Goal: Task Accomplishment & Management: Use online tool/utility

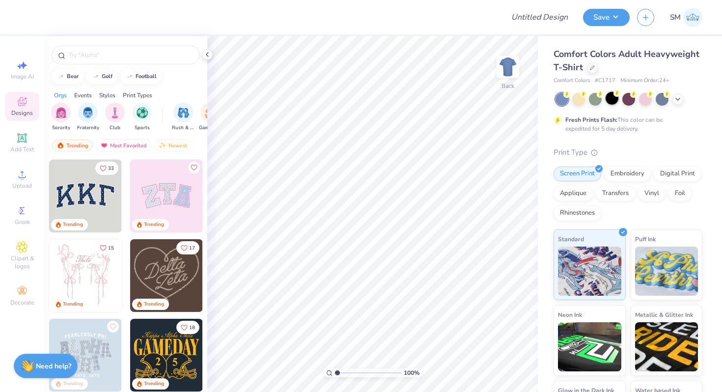
click at [614, 99] on div at bounding box center [612, 98] width 13 height 13
click at [86, 111] on img "filter for Fraternity" at bounding box center [88, 111] width 11 height 11
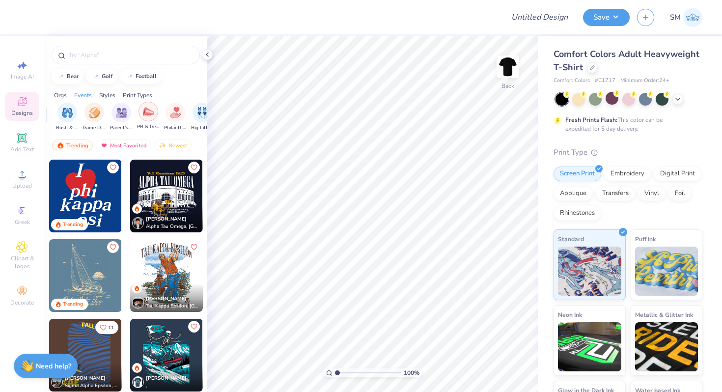
scroll to position [0, 137]
click at [152, 111] on img "filter for Philanthropy" at bounding box center [154, 111] width 11 height 11
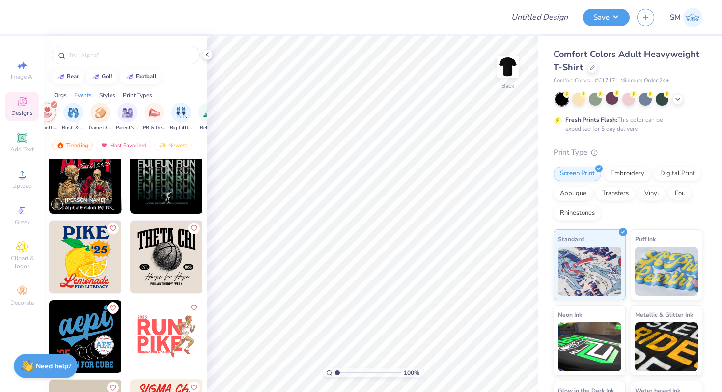
scroll to position [655, 0]
click at [82, 193] on img at bounding box center [85, 177] width 73 height 73
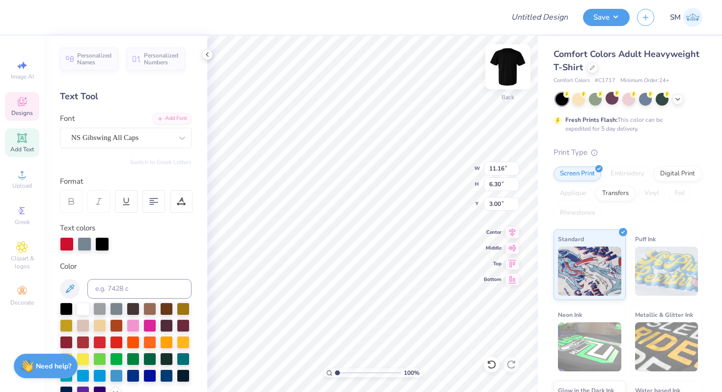
scroll to position [0, 0]
type textarea "Phi Psi"
type input "13.55"
type input "5.34"
type input "3.61"
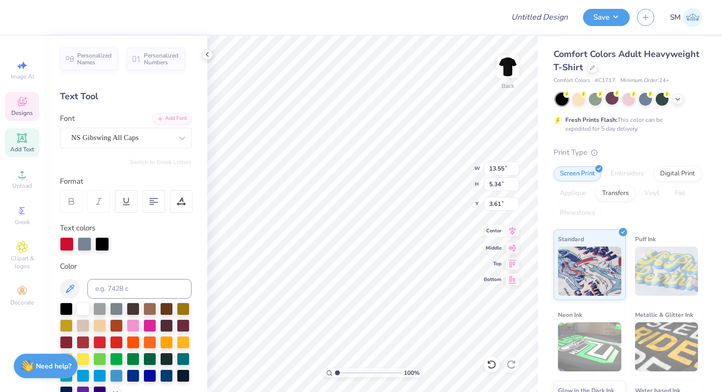
click at [513, 230] on icon at bounding box center [512, 231] width 6 height 8
type textarea "Fall 2026"
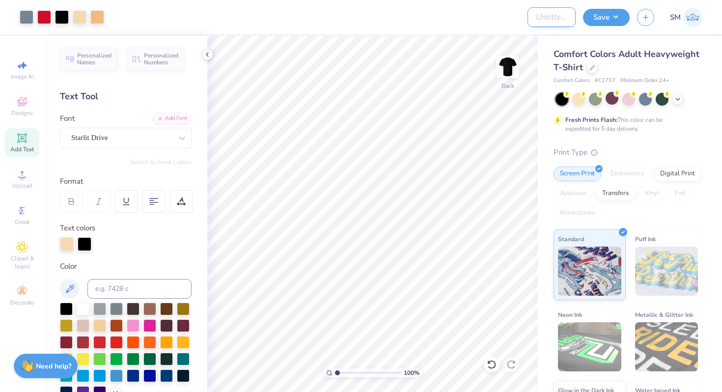
click at [538, 19] on input "Design Title" at bounding box center [552, 17] width 48 height 20
type input "Phi Psi Boxing"
click at [609, 15] on button "Save" at bounding box center [606, 15] width 47 height 17
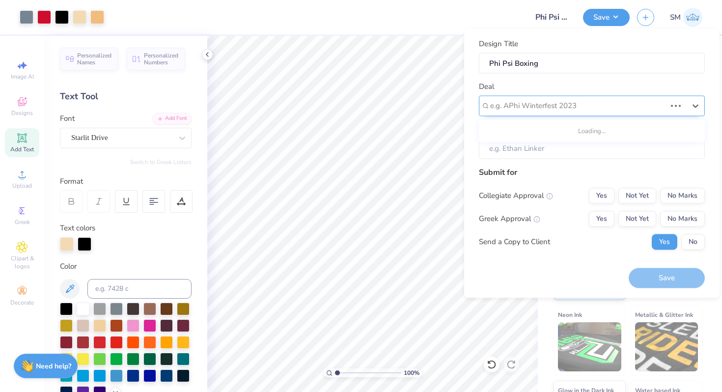
click at [552, 107] on div at bounding box center [578, 105] width 176 height 13
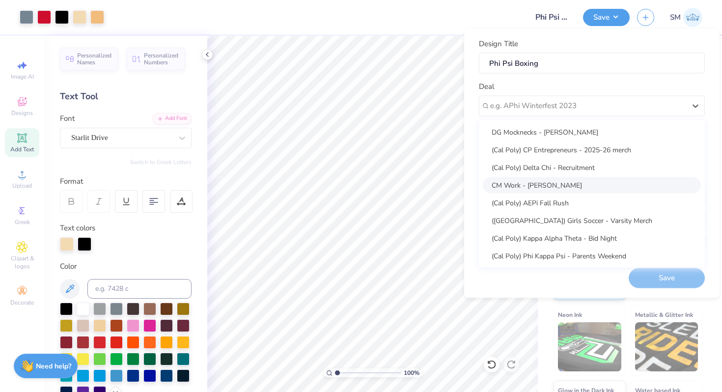
click at [535, 180] on div "CM Work - [PERSON_NAME]" at bounding box center [592, 185] width 218 height 16
type input "Campus Manager"
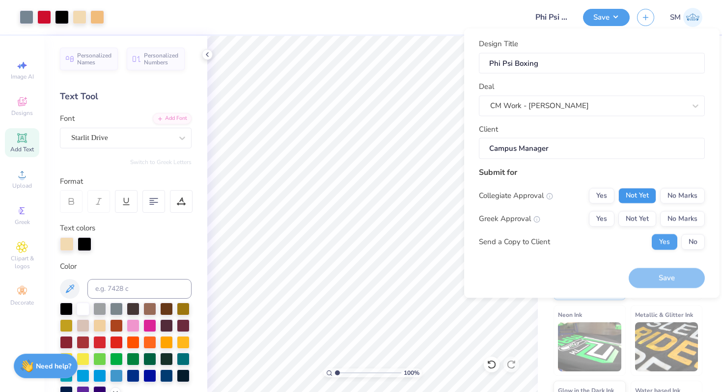
click at [652, 196] on button "Not Yet" at bounding box center [637, 196] width 38 height 16
click at [664, 195] on button "No Marks" at bounding box center [682, 196] width 45 height 16
click at [652, 218] on button "Not Yet" at bounding box center [637, 219] width 38 height 16
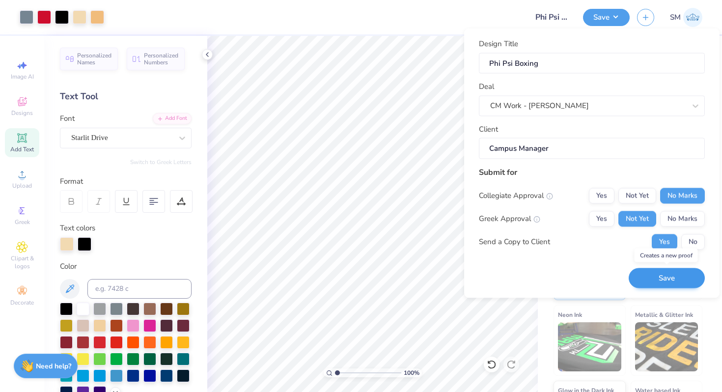
click at [663, 275] on button "Save" at bounding box center [667, 278] width 76 height 20
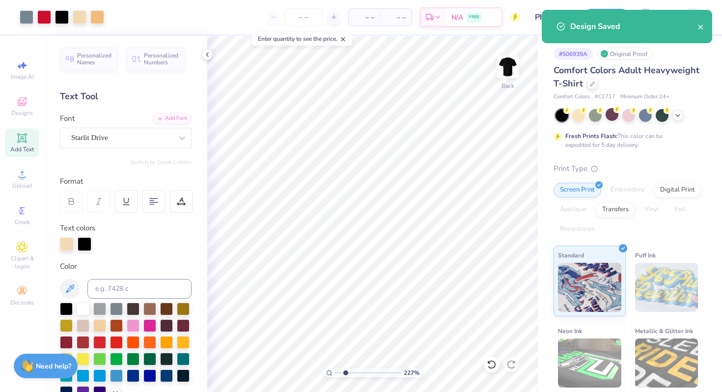
drag, startPoint x: 339, startPoint y: 372, endPoint x: 345, endPoint y: 372, distance: 6.4
click at [345, 372] on input "range" at bounding box center [368, 372] width 66 height 9
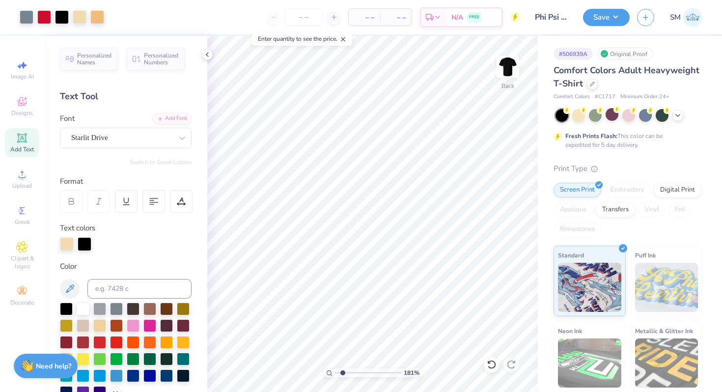
type input "1.81"
click at [342, 370] on input "range" at bounding box center [368, 372] width 66 height 9
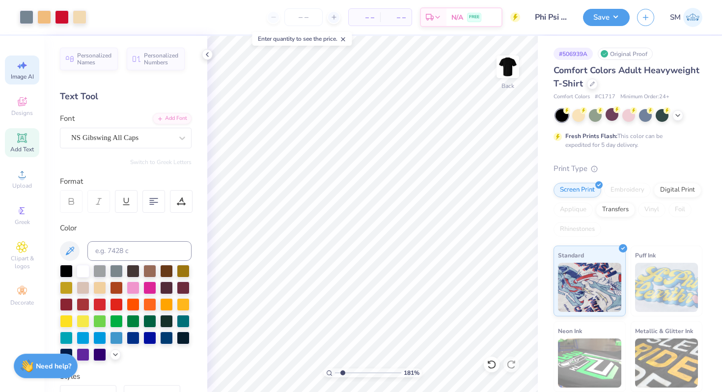
click at [18, 64] on icon at bounding box center [22, 65] width 12 height 12
select select "4"
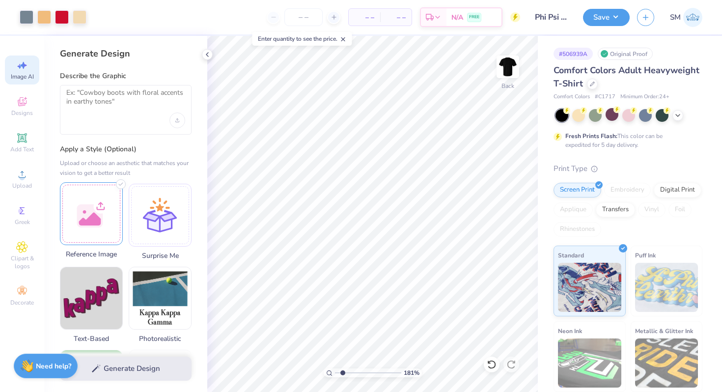
click at [87, 200] on div at bounding box center [91, 213] width 63 height 63
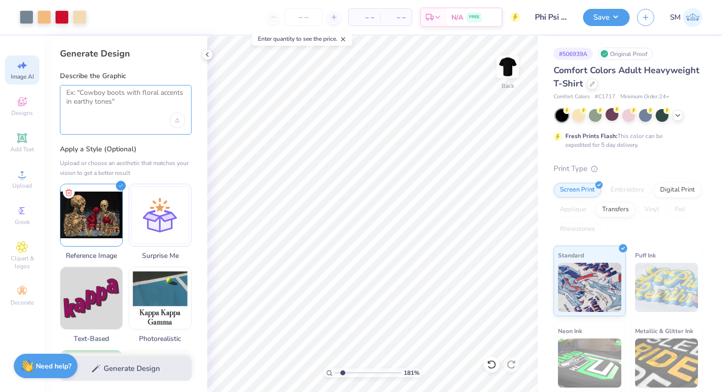
click at [111, 107] on textarea at bounding box center [125, 100] width 119 height 25
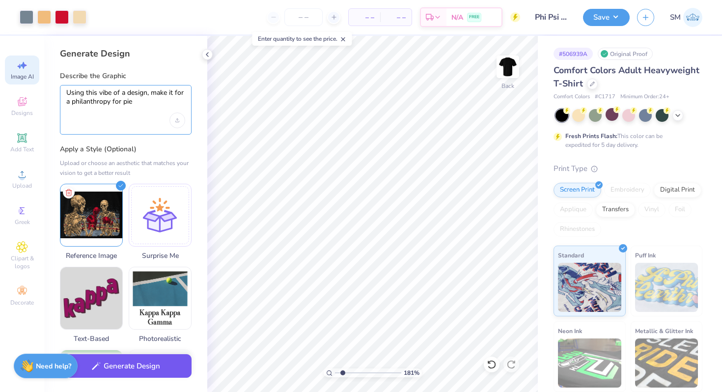
type textarea "Using this vibe of a design, make it for a philanthropy for pie"
click at [92, 369] on icon "button" at bounding box center [96, 365] width 9 height 9
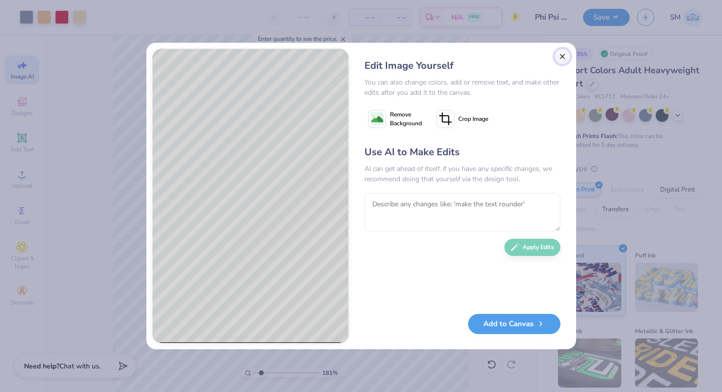
click at [565, 52] on button "Close" at bounding box center [563, 57] width 16 height 16
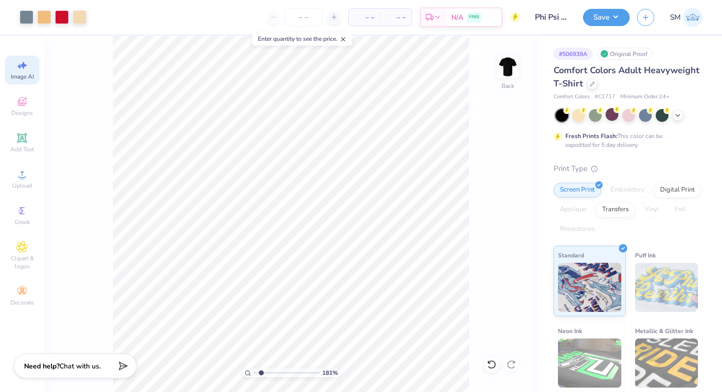
scroll to position [0, 22]
drag, startPoint x: 258, startPoint y: 371, endPoint x: 525, endPoint y: 5, distance: 452.9
type input "1"
click at [253, 371] on input "range" at bounding box center [286, 372] width 66 height 9
click at [552, 15] on input "Phi Psi Boxing" at bounding box center [552, 17] width 48 height 20
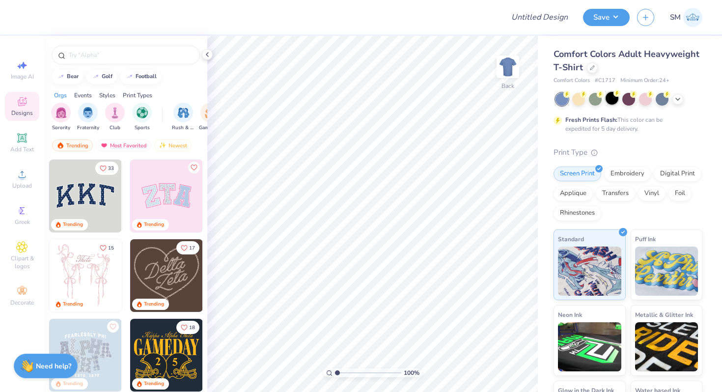
click at [610, 101] on div at bounding box center [612, 98] width 13 height 13
click at [511, 61] on img at bounding box center [507, 66] width 39 height 39
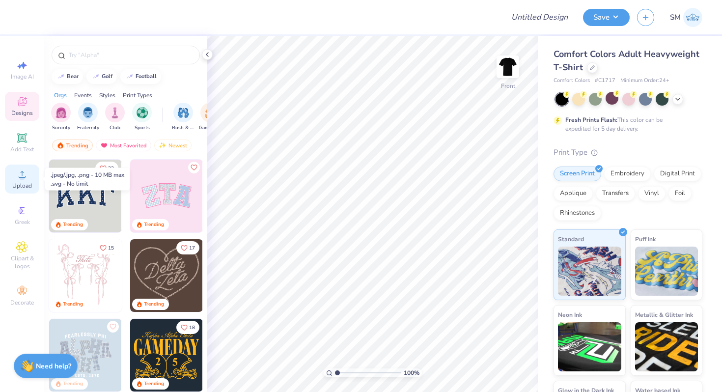
click at [28, 177] on div "Upload" at bounding box center [22, 179] width 34 height 29
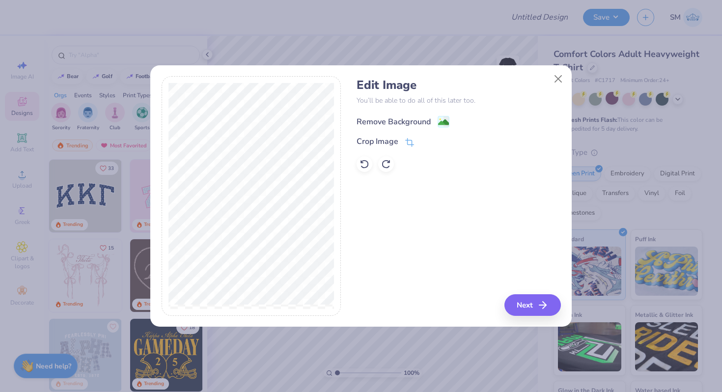
click at [442, 126] on image at bounding box center [443, 122] width 11 height 11
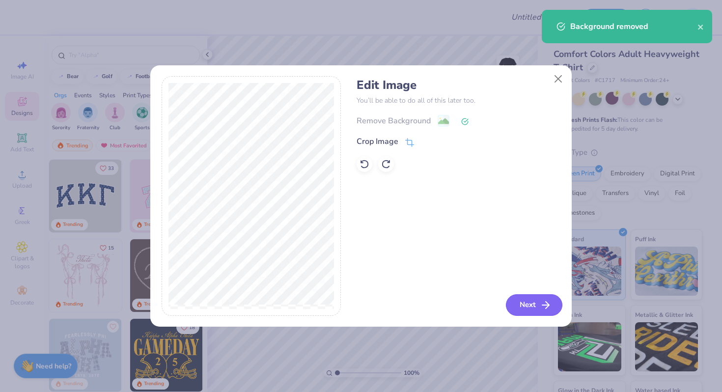
click at [532, 304] on button "Next" at bounding box center [534, 305] width 56 height 22
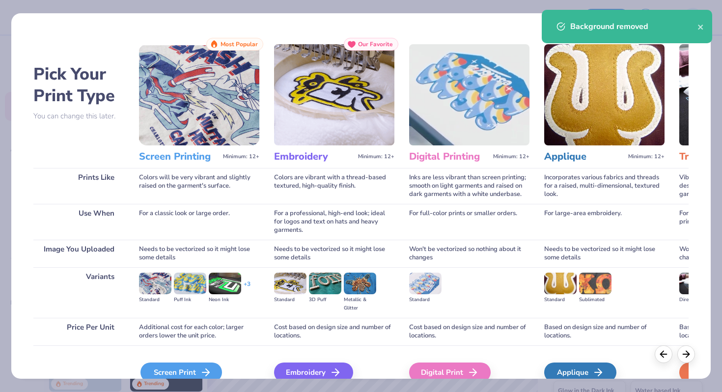
click at [183, 371] on div "Screen Print" at bounding box center [181, 372] width 82 height 20
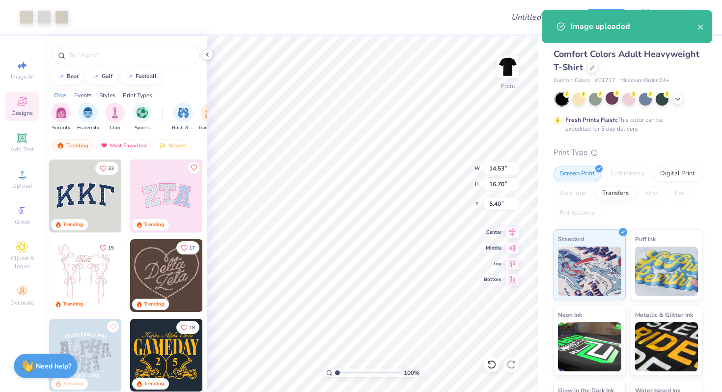
type input "12.23"
type input "14.05"
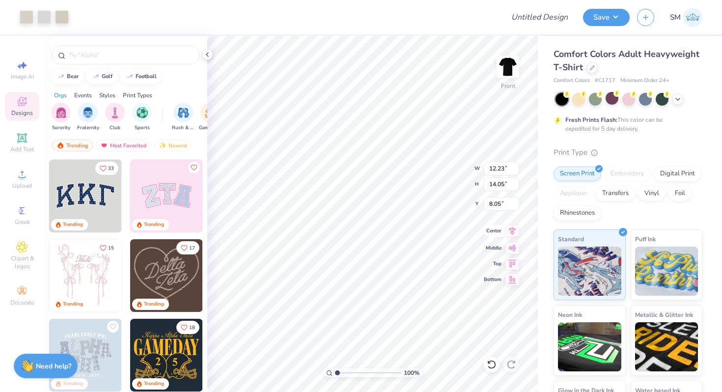
click at [508, 230] on icon at bounding box center [512, 231] width 14 height 12
click at [513, 248] on icon at bounding box center [512, 247] width 8 height 6
type input "4.32"
type input "12.93"
type input "14.86"
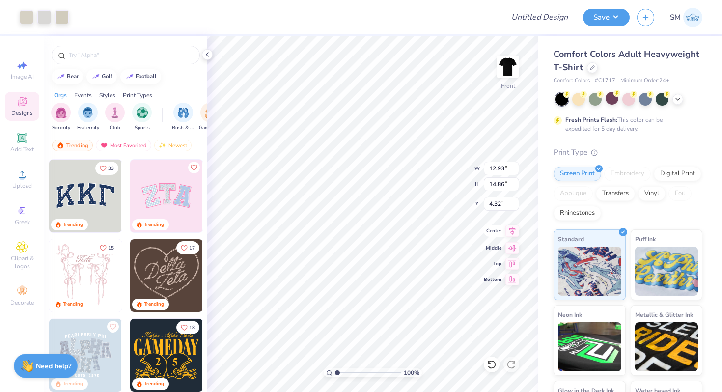
click at [512, 234] on icon at bounding box center [512, 231] width 6 height 8
click at [22, 142] on icon at bounding box center [22, 138] width 12 height 12
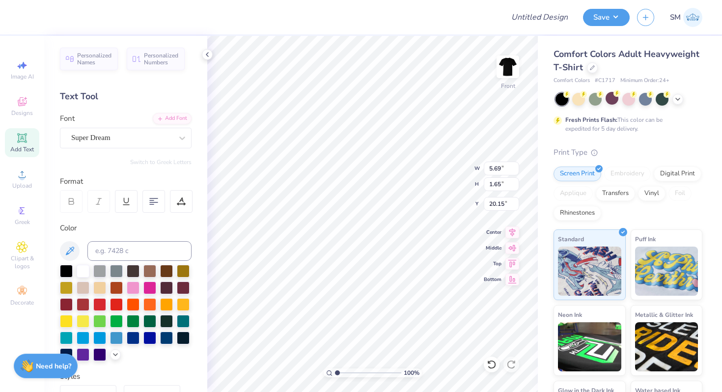
type input "20.16"
type textarea "hello there"
click at [156, 146] on div "Super Dream" at bounding box center [126, 138] width 132 height 21
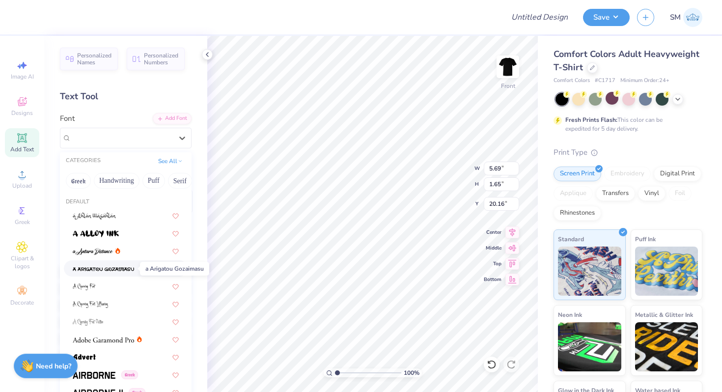
click at [128, 268] on img at bounding box center [103, 269] width 61 height 7
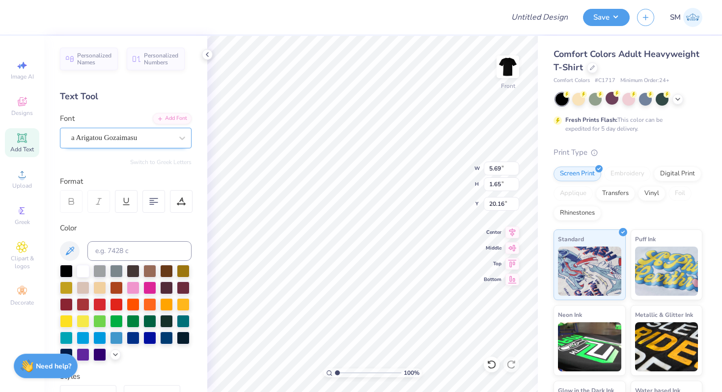
click at [159, 134] on div "a Arigatou Gozaimasu" at bounding box center [121, 137] width 103 height 15
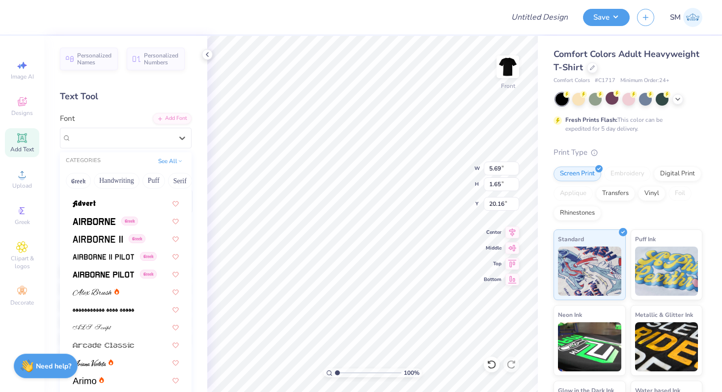
scroll to position [0, 0]
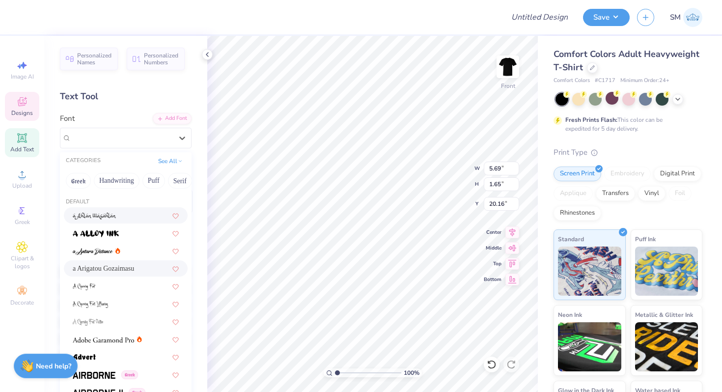
click at [29, 112] on span "Designs" at bounding box center [22, 113] width 22 height 8
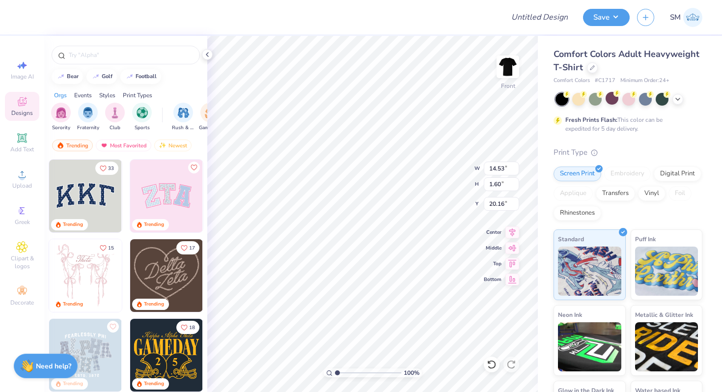
type input "14.53"
type input "1.60"
type input "20.19"
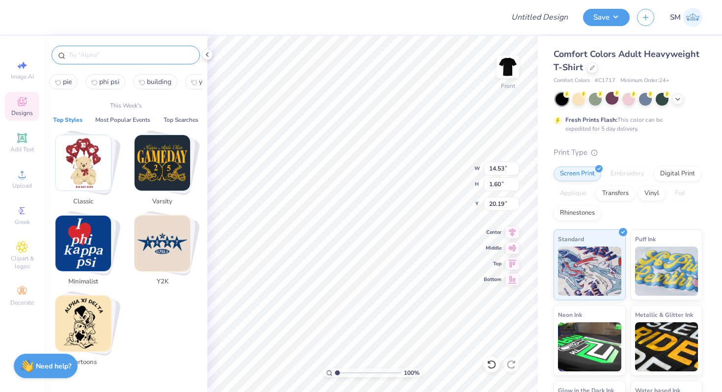
click at [107, 57] on input "text" at bounding box center [131, 55] width 126 height 10
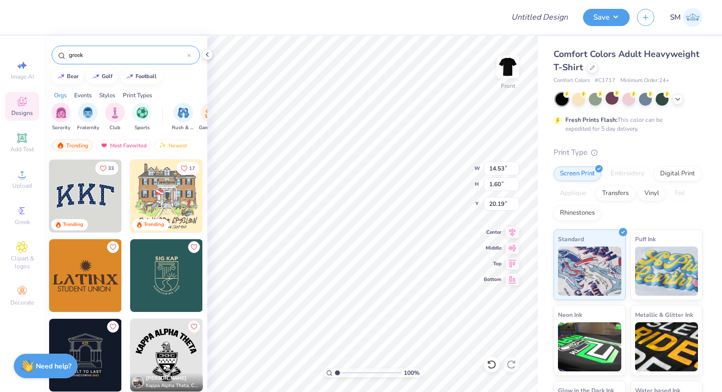
drag, startPoint x: 102, startPoint y: 54, endPoint x: 61, endPoint y: 54, distance: 40.8
click at [61, 54] on div "greek" at bounding box center [126, 55] width 148 height 19
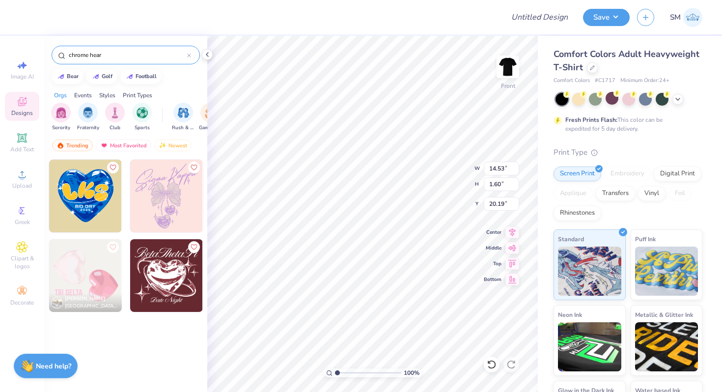
type input "chrome hear"
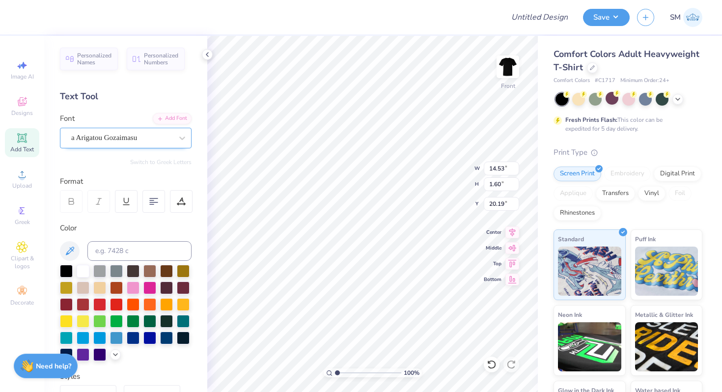
click at [93, 136] on div "a Arigatou Gozaimasu" at bounding box center [121, 137] width 103 height 15
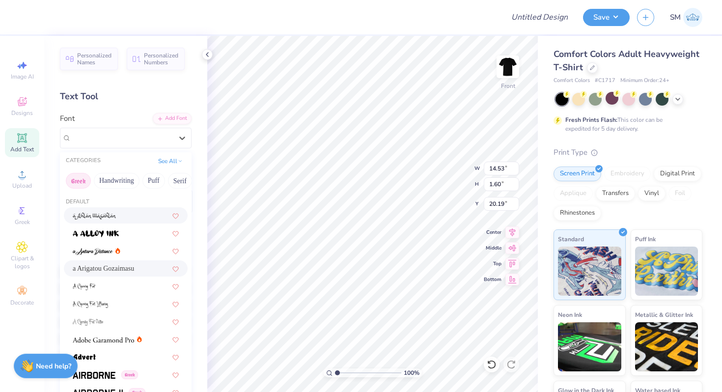
click at [82, 184] on button "Greek" at bounding box center [78, 181] width 25 height 16
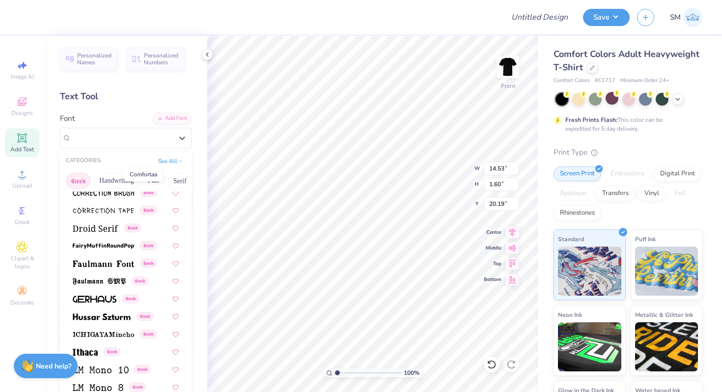
scroll to position [275, 0]
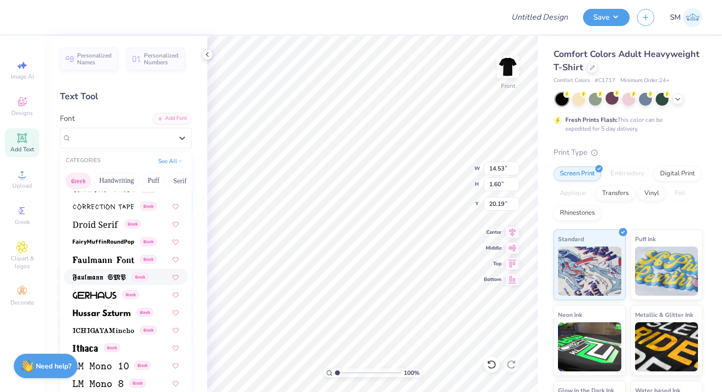
click at [89, 280] on img at bounding box center [99, 277] width 53 height 7
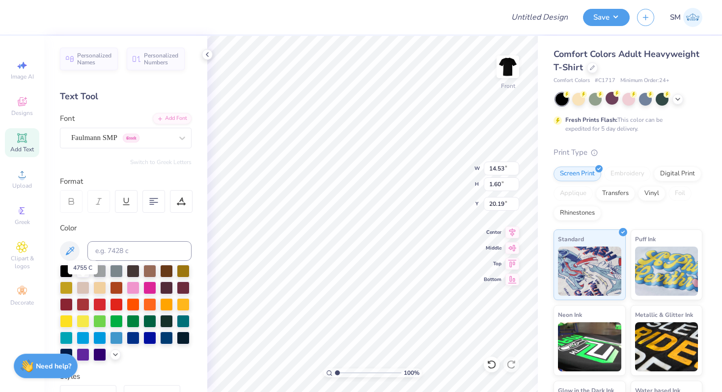
type input "7.59"
type input "1.58"
type input "20.20"
click at [117, 136] on div "Faulmann SMP Greek" at bounding box center [121, 137] width 103 height 15
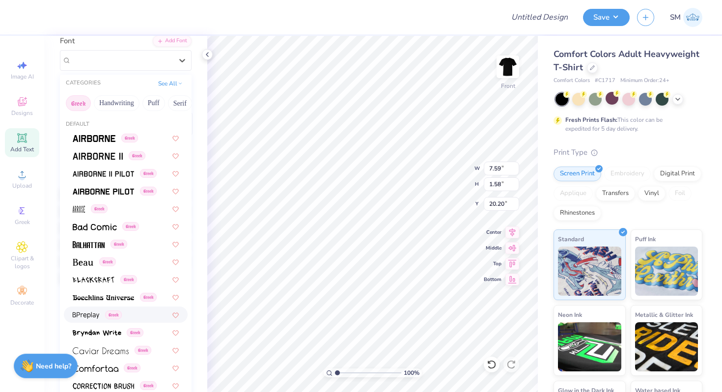
scroll to position [0, 0]
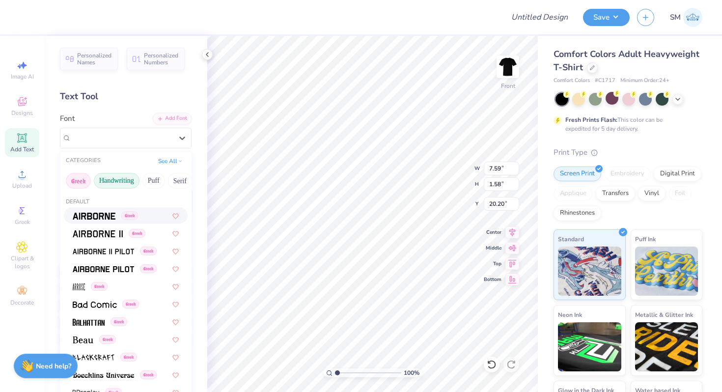
click at [118, 179] on button "Handwriting" at bounding box center [117, 181] width 46 height 16
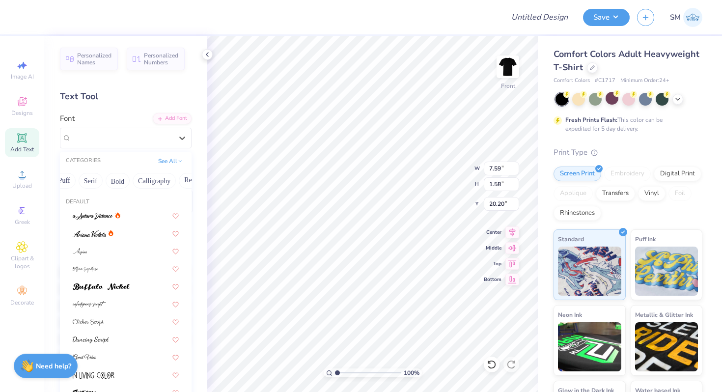
click at [138, 179] on button "Calligraphy" at bounding box center [154, 181] width 43 height 16
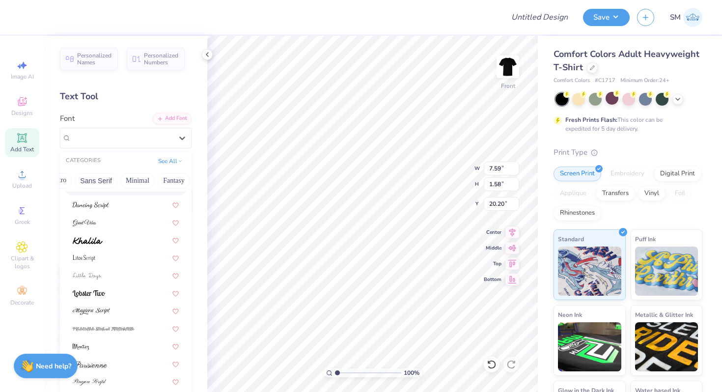
scroll to position [0, 289]
click at [151, 184] on button "Techno" at bounding box center [142, 181] width 31 height 16
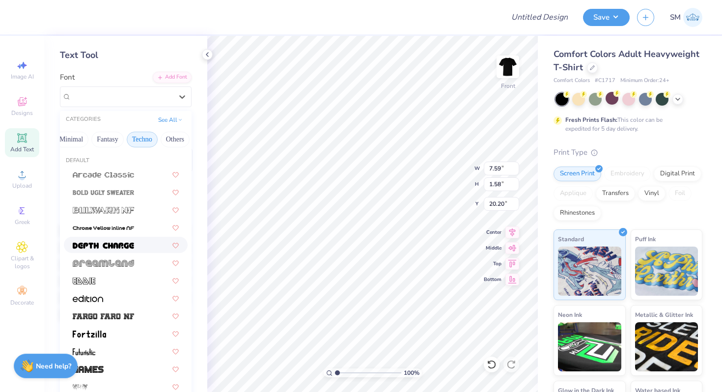
scroll to position [0, 0]
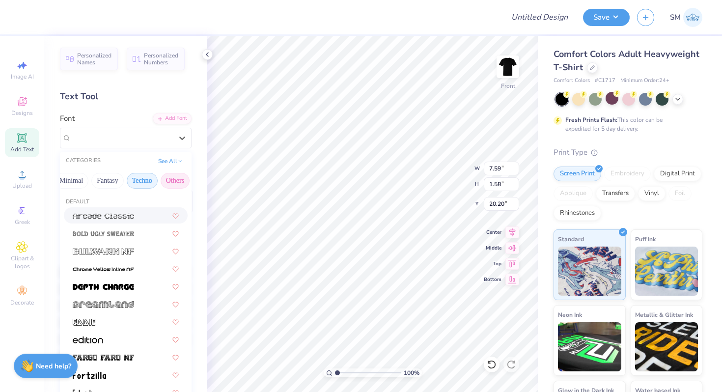
click at [170, 177] on button "Others" at bounding box center [175, 181] width 29 height 16
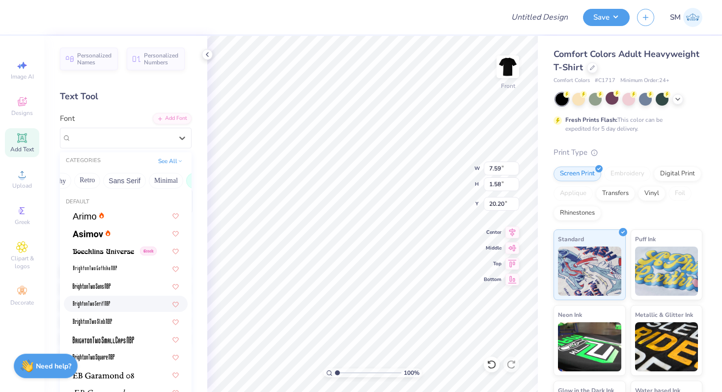
scroll to position [0, 135]
click at [151, 178] on button "Retro" at bounding box center [147, 181] width 26 height 16
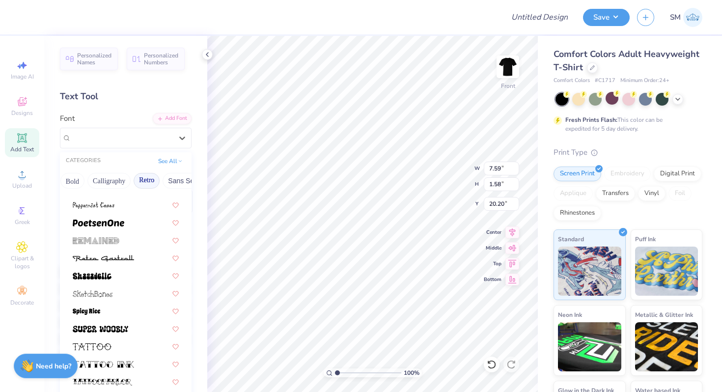
scroll to position [0, 0]
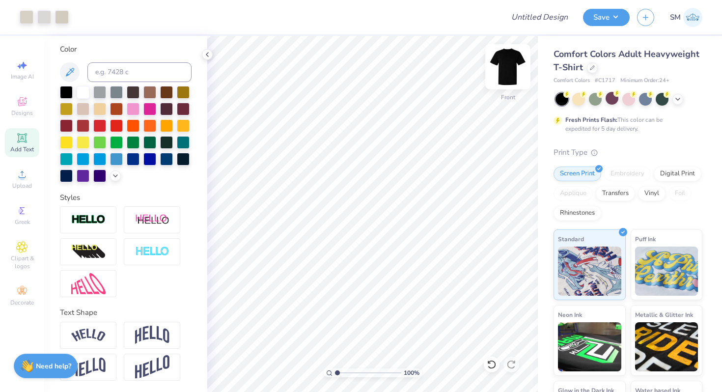
click at [515, 63] on img at bounding box center [507, 66] width 39 height 39
click at [543, 12] on input "Design Title" at bounding box center [552, 17] width 48 height 20
type input "ASA Shirt"
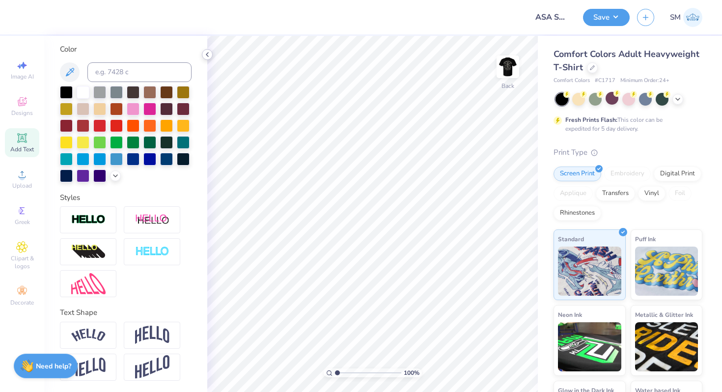
click at [210, 54] on icon at bounding box center [207, 55] width 8 height 8
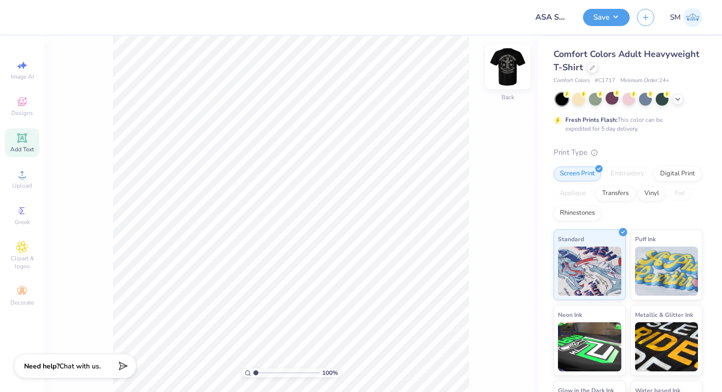
click at [516, 66] on img at bounding box center [507, 66] width 39 height 39
click at [22, 73] on span "Image AI" at bounding box center [22, 77] width 23 height 8
select select "4"
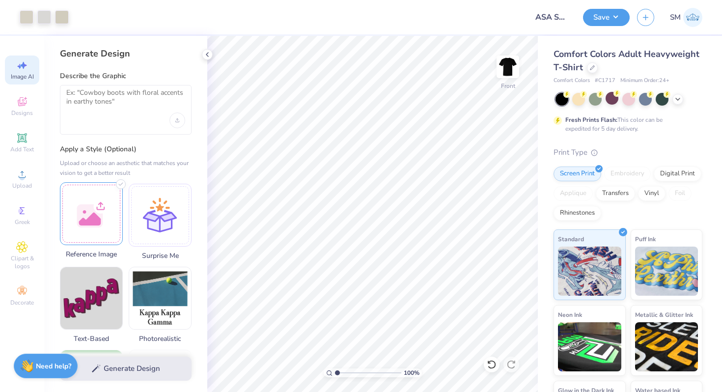
click at [105, 216] on div at bounding box center [91, 213] width 63 height 63
click at [131, 99] on textarea at bounding box center [125, 100] width 119 height 25
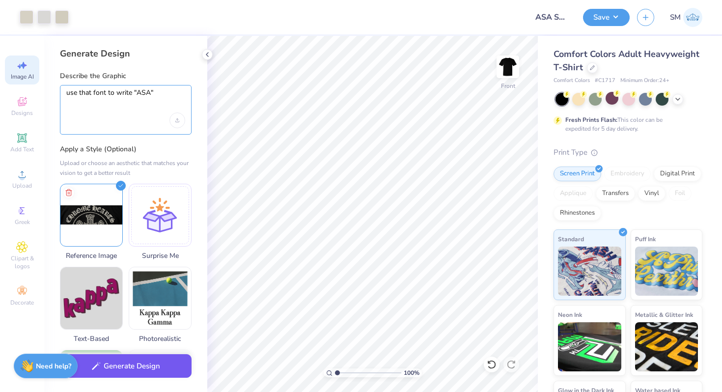
type textarea "use that font to write "ASA""
click at [90, 366] on button "Generate Design" at bounding box center [126, 366] width 132 height 24
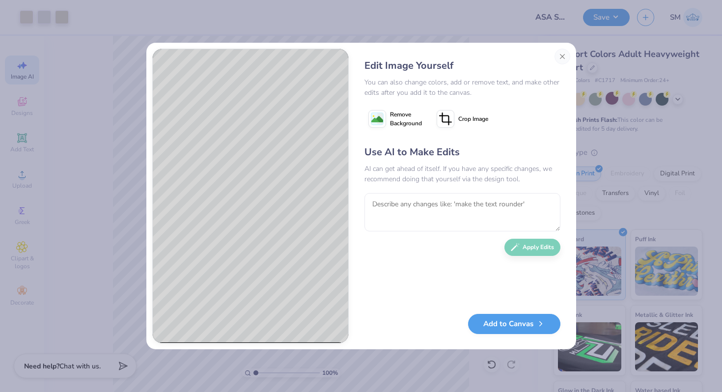
click at [384, 115] on icon at bounding box center [377, 119] width 18 height 18
click at [520, 320] on button "Add to Canvas" at bounding box center [514, 321] width 92 height 20
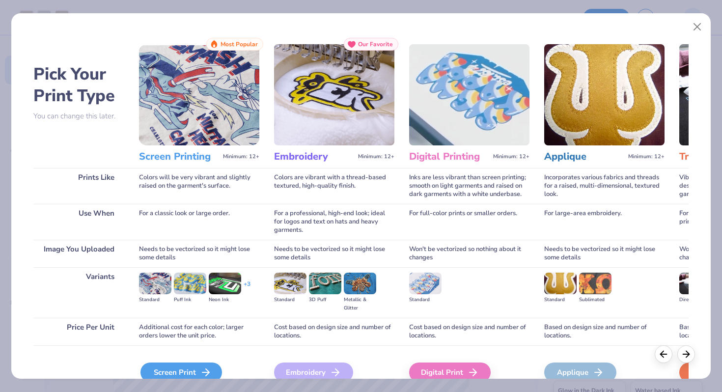
click at [196, 370] on div "Screen Print" at bounding box center [181, 372] width 82 height 20
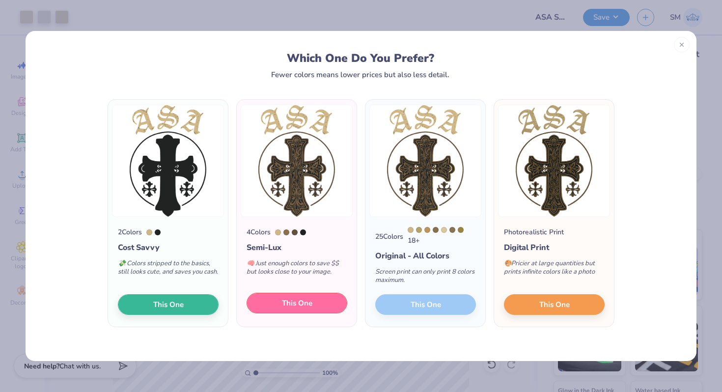
click at [299, 302] on span "This One" at bounding box center [297, 303] width 30 height 11
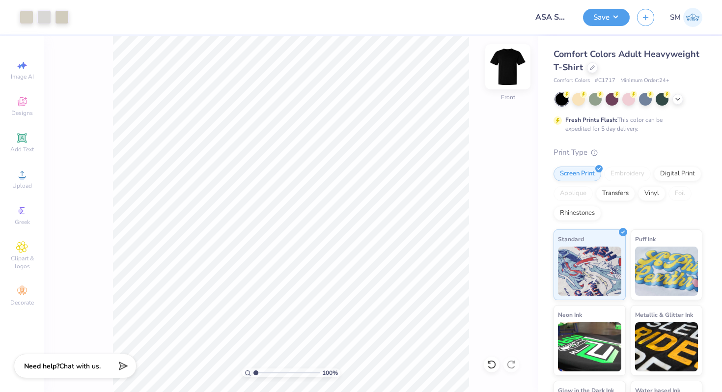
click at [507, 58] on img at bounding box center [507, 66] width 39 height 39
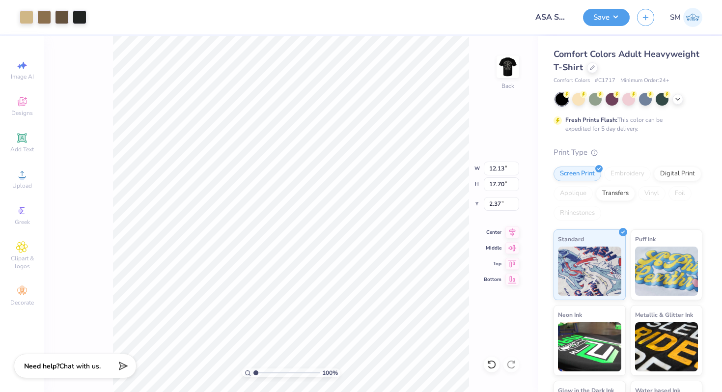
type input "2.56"
type input "3.74"
type input "4.52"
click at [491, 368] on icon at bounding box center [491, 364] width 8 height 9
type input "4.65"
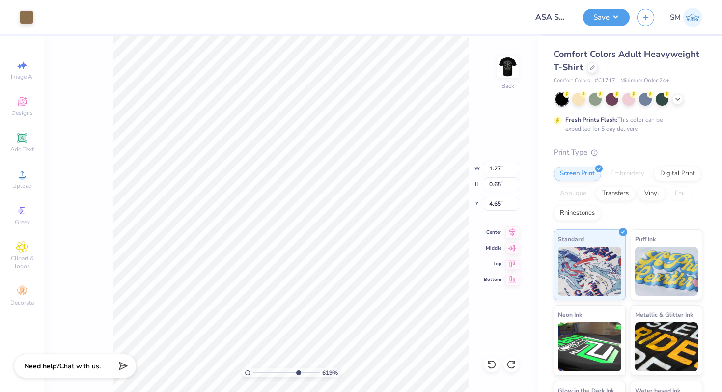
drag, startPoint x: 253, startPoint y: 372, endPoint x: 299, endPoint y: 371, distance: 45.7
type input "7.32"
click at [297, 371] on input "range" at bounding box center [286, 372] width 66 height 9
type input "1.58"
type input "0.55"
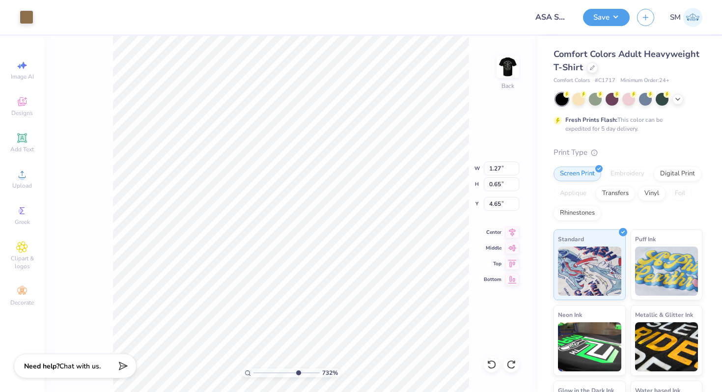
type input "6.46"
type input "4.81"
drag, startPoint x: 297, startPoint y: 369, endPoint x: 248, endPoint y: 365, distance: 49.8
type input "1"
click at [253, 368] on input "range" at bounding box center [286, 372] width 66 height 9
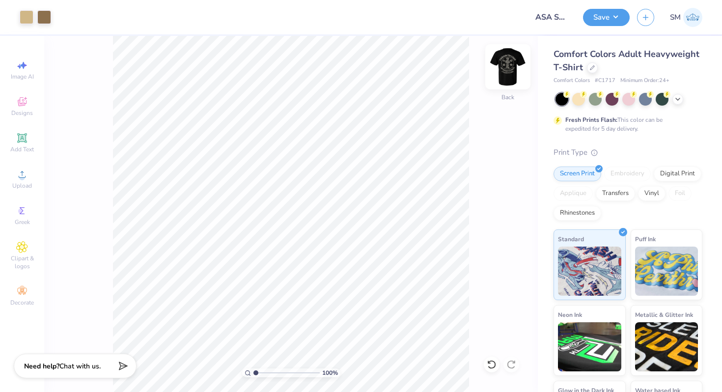
click at [499, 73] on img at bounding box center [507, 66] width 39 height 39
click at [511, 68] on img at bounding box center [507, 66] width 39 height 39
click at [24, 18] on div at bounding box center [27, 16] width 14 height 14
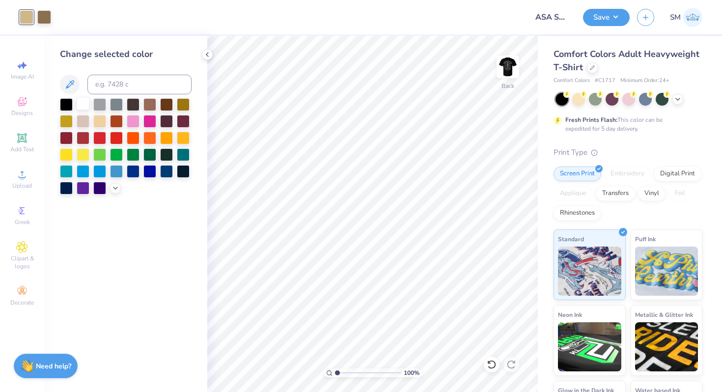
click at [83, 100] on div at bounding box center [83, 103] width 13 height 13
click at [41, 22] on div at bounding box center [44, 16] width 14 height 14
click at [87, 103] on div at bounding box center [83, 103] width 13 height 13
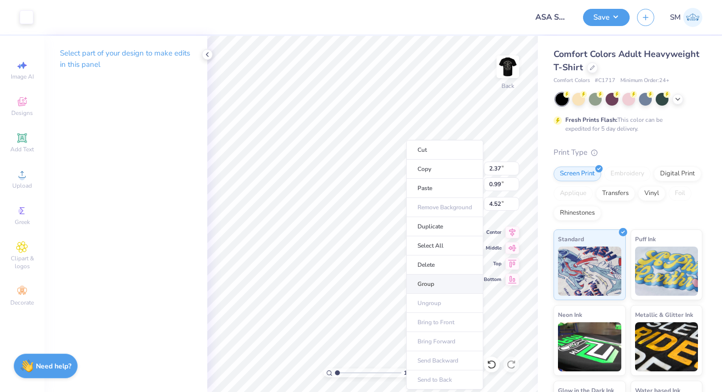
click at [436, 288] on li "Group" at bounding box center [444, 284] width 77 height 19
type input "3.01"
type input "1.25"
type input "4.25"
type input "3.49"
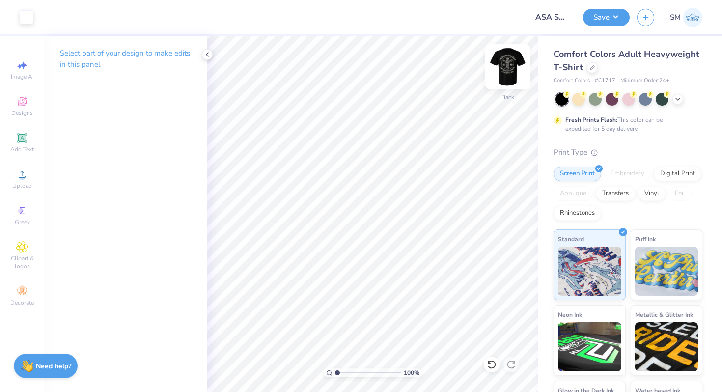
click at [511, 64] on img at bounding box center [507, 66] width 39 height 39
click at [31, 17] on div at bounding box center [27, 16] width 14 height 14
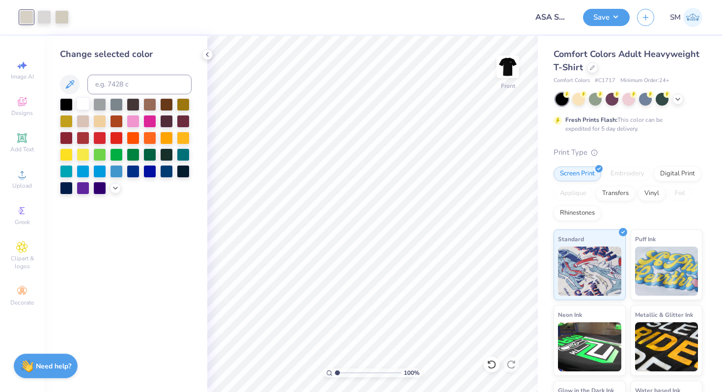
click at [82, 106] on div at bounding box center [83, 103] width 13 height 13
click at [206, 53] on icon at bounding box center [207, 55] width 8 height 8
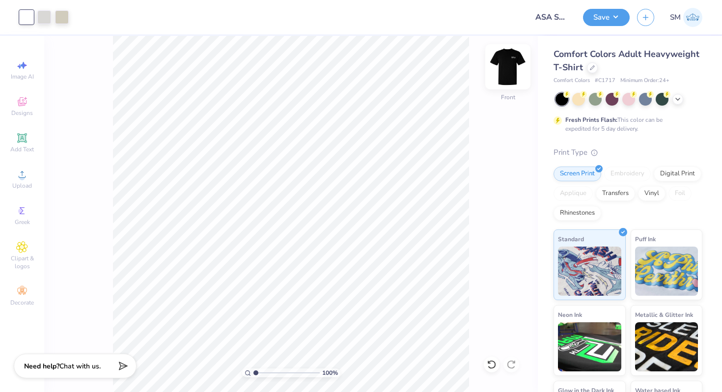
click at [509, 70] on img at bounding box center [507, 66] width 39 height 39
click at [602, 17] on button "Save" at bounding box center [606, 15] width 47 height 17
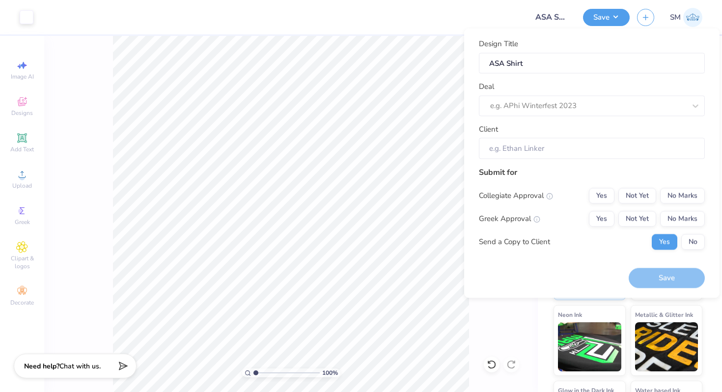
click at [555, 117] on div "Design Title ASA Shirt Deal e.g. APhi Winterfest 2023 Client" at bounding box center [592, 98] width 226 height 121
click at [555, 106] on div at bounding box center [587, 105] width 195 height 13
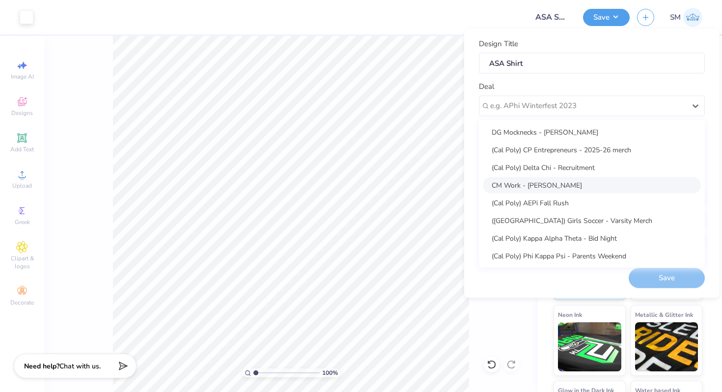
click at [531, 183] on div "CM Work - [PERSON_NAME]" at bounding box center [592, 185] width 218 height 16
type input "Campus Manager"
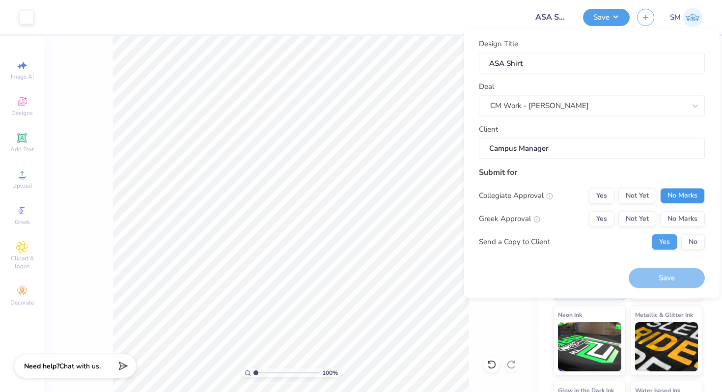
click at [668, 198] on button "No Marks" at bounding box center [682, 196] width 45 height 16
click at [680, 217] on button "No Marks" at bounding box center [682, 219] width 45 height 16
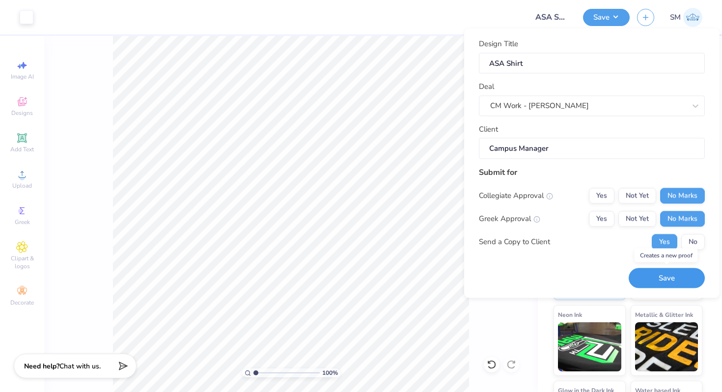
click at [671, 276] on button "Save" at bounding box center [667, 278] width 76 height 20
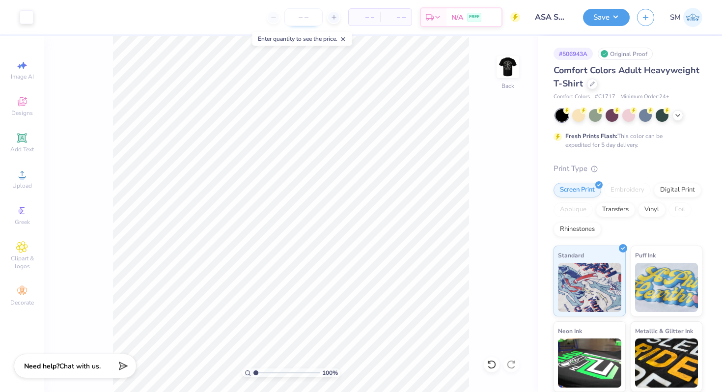
click at [314, 15] on input "number" at bounding box center [303, 17] width 38 height 18
type input "30"
click at [592, 86] on div at bounding box center [592, 83] width 11 height 11
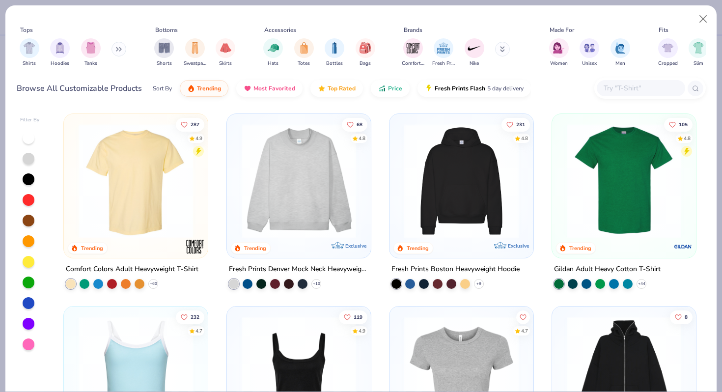
click at [121, 48] on icon at bounding box center [120, 49] width 1 height 3
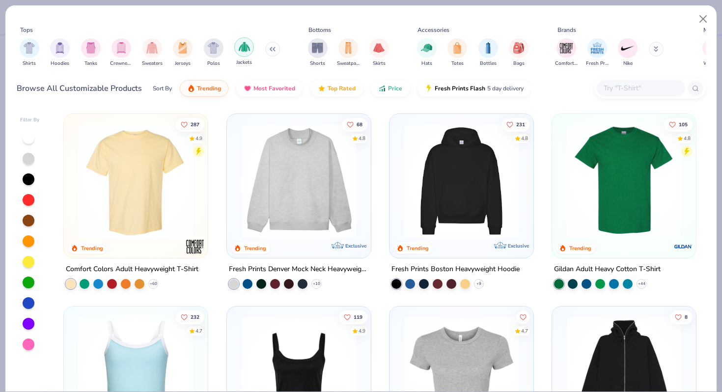
click at [242, 54] on div "filter for Jackets" at bounding box center [244, 47] width 20 height 20
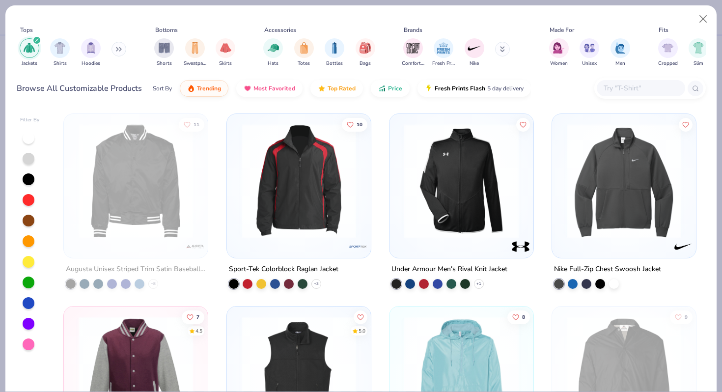
click at [36, 40] on icon "filter for Jackets" at bounding box center [37, 40] width 4 height 4
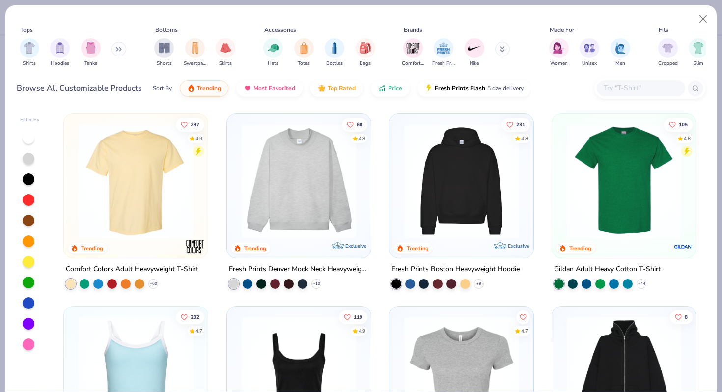
click at [637, 89] on input "text" at bounding box center [641, 88] width 76 height 11
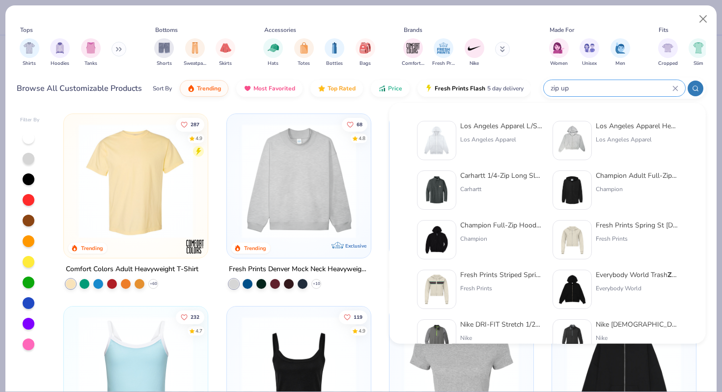
type input "zip up"
click at [504, 121] on div "Los Angeles Apparel L/S Heavy Fleece Zip Up 14 Oz" at bounding box center [501, 126] width 83 height 10
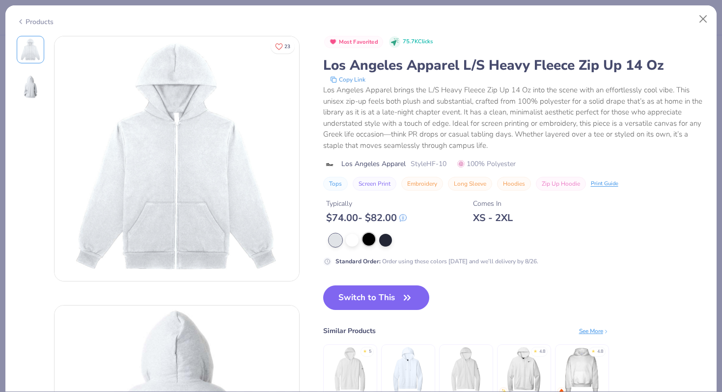
click at [369, 240] on div at bounding box center [368, 239] width 13 height 13
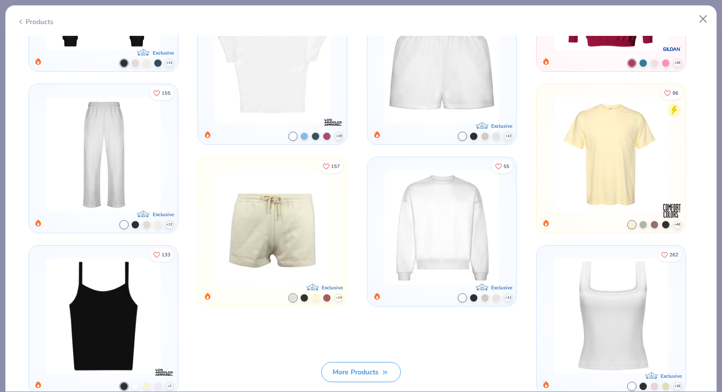
scroll to position [866, 0]
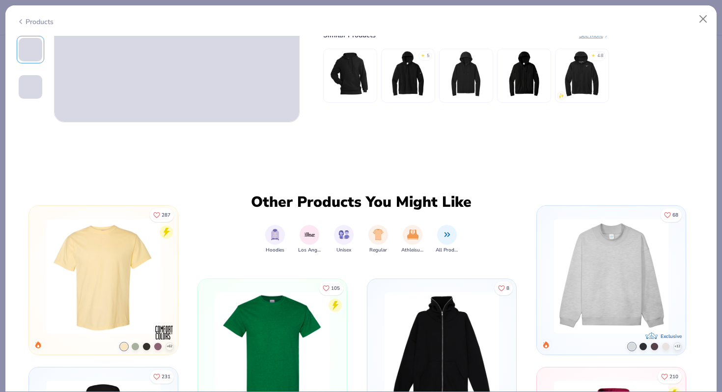
scroll to position [439, 0]
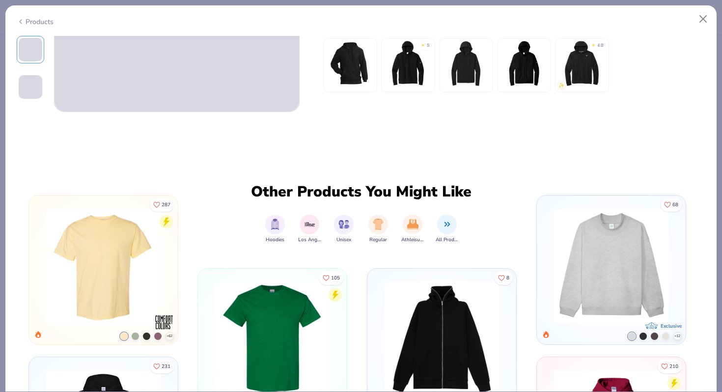
click at [427, 279] on div "8 Bella + Canvas Unisex Total Zip Hoodie Bella + Canvas Style 3741" at bounding box center [441, 339] width 139 height 134
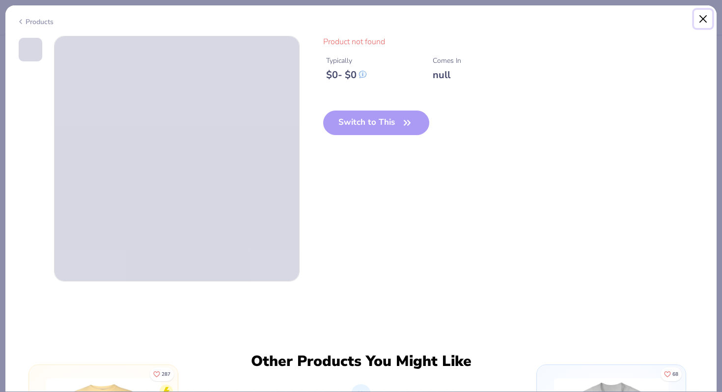
click at [708, 17] on button "Close" at bounding box center [703, 19] width 19 height 19
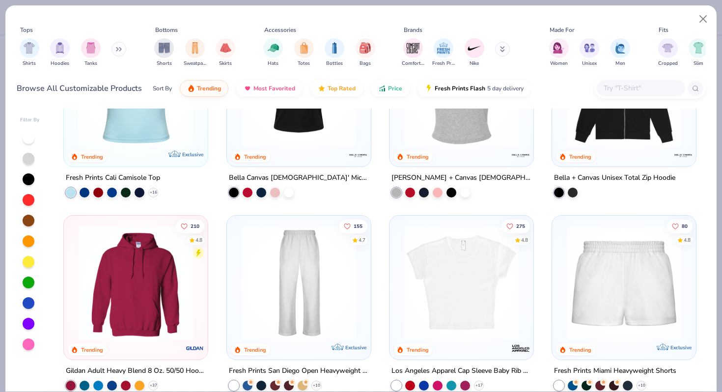
scroll to position [292, 0]
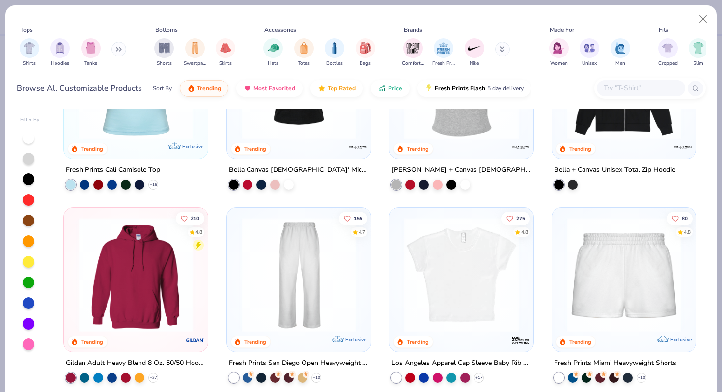
click at [604, 131] on img at bounding box center [624, 82] width 124 height 114
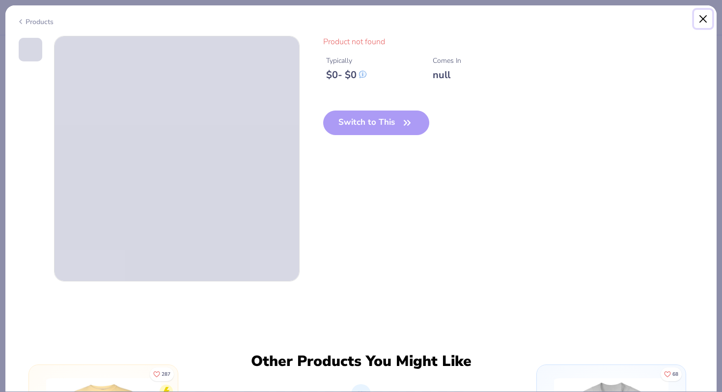
click at [705, 18] on button "Close" at bounding box center [703, 19] width 19 height 19
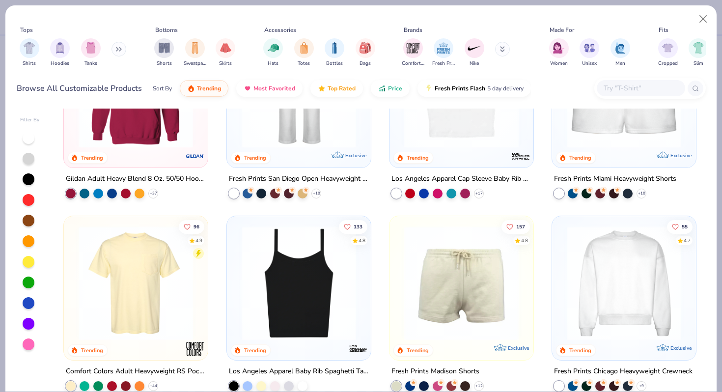
scroll to position [523, 0]
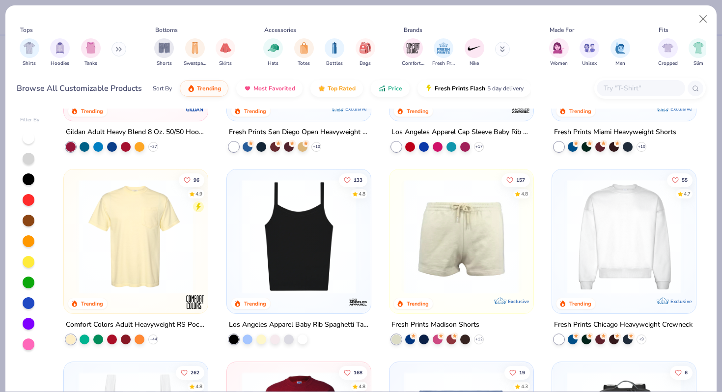
click at [121, 49] on icon at bounding box center [119, 49] width 6 height 5
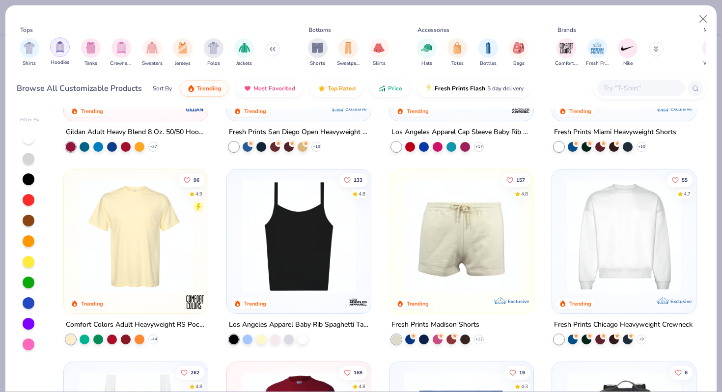
click at [68, 52] on div "filter for Hoodies" at bounding box center [60, 47] width 20 height 20
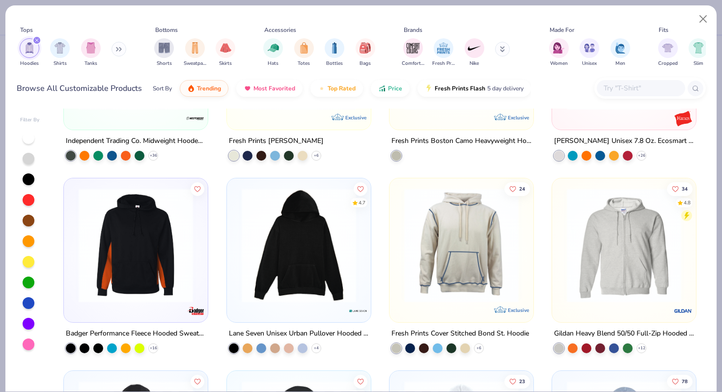
scroll to position [1043, 0]
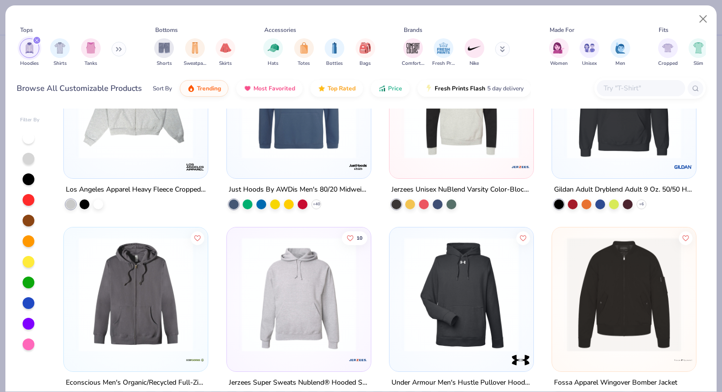
click at [36, 40] on icon "filter for Hoodies" at bounding box center [36, 40] width 3 height 3
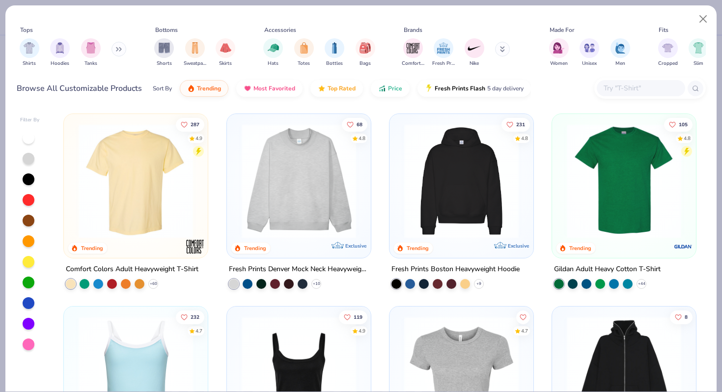
click at [121, 44] on button at bounding box center [118, 49] width 15 height 15
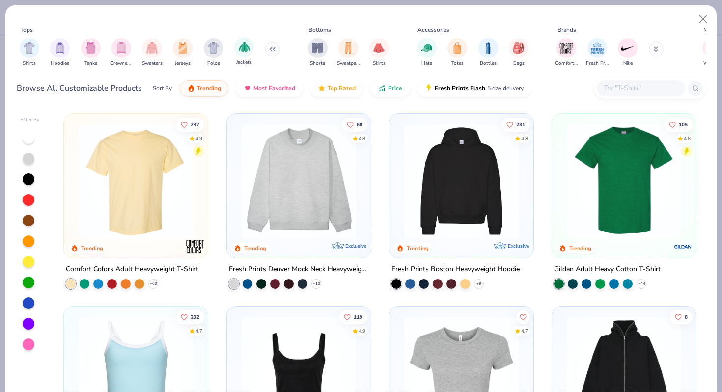
click at [244, 59] on div "Jackets" at bounding box center [244, 51] width 20 height 29
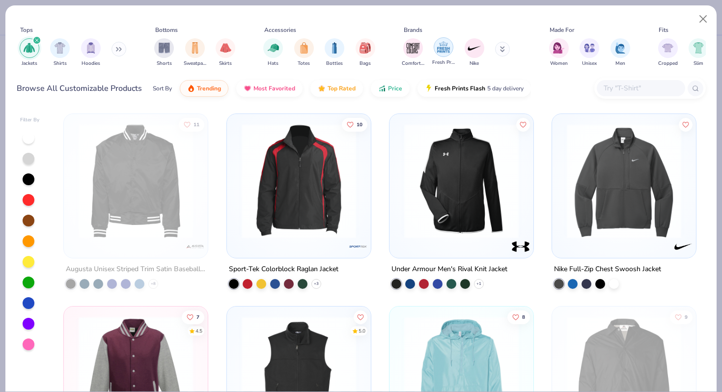
click at [442, 52] on img "filter for Fresh Prints" at bounding box center [443, 47] width 15 height 15
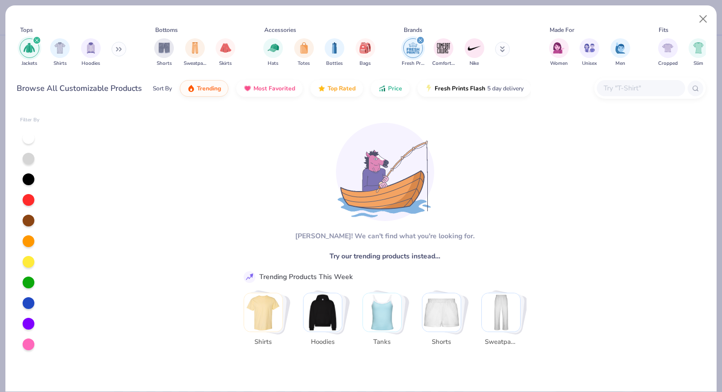
click at [420, 39] on icon "filter for Fresh Prints" at bounding box center [420, 40] width 4 height 4
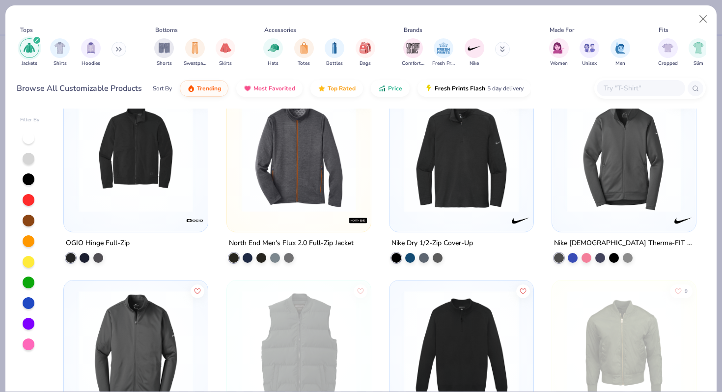
scroll to position [3222, 0]
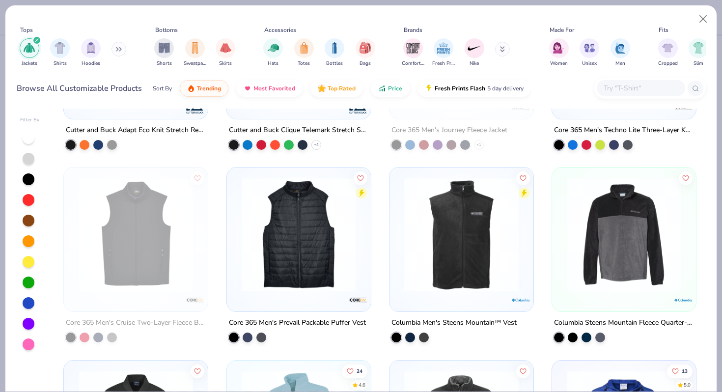
click at [33, 39] on div "filter for Jackets" at bounding box center [36, 40] width 9 height 9
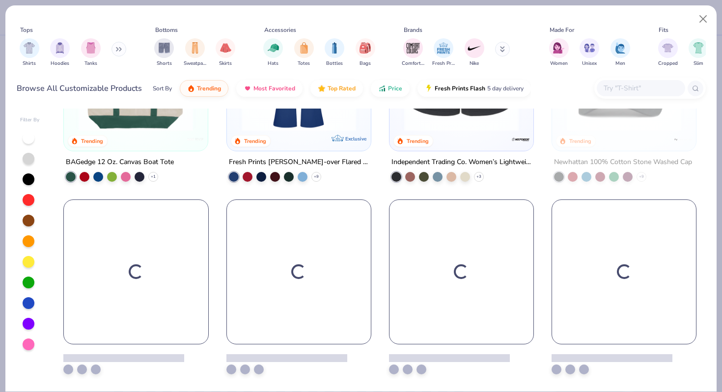
scroll to position [1840, 0]
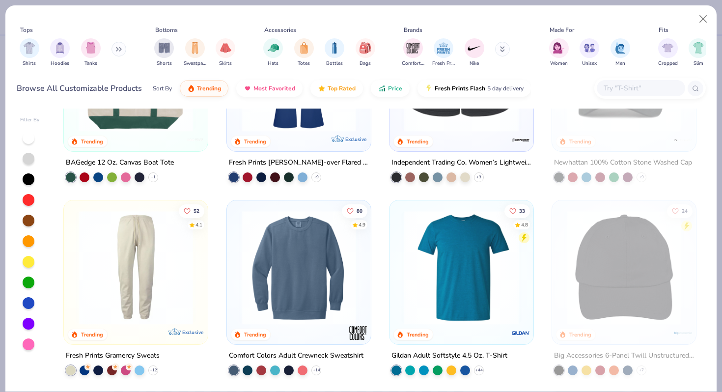
click at [624, 87] on input "text" at bounding box center [641, 88] width 76 height 11
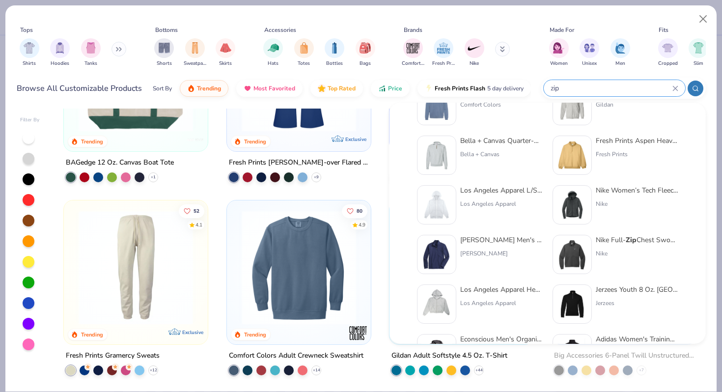
scroll to position [86, 0]
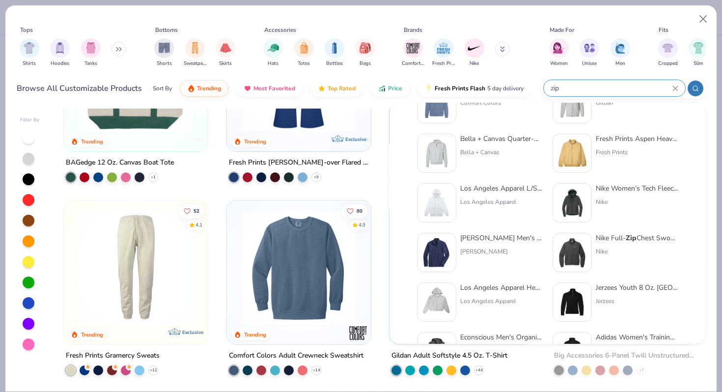
type input "zip"
click at [497, 192] on div "Los Angeles Apparel L/S Heavy Fleece Zip Up 14 Oz" at bounding box center [501, 188] width 83 height 10
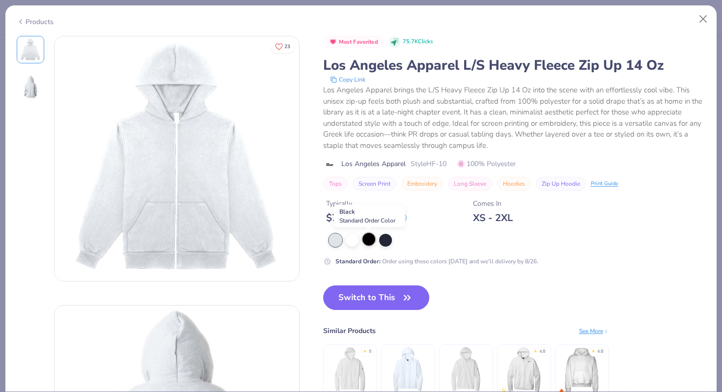
click at [374, 242] on div at bounding box center [368, 239] width 13 height 13
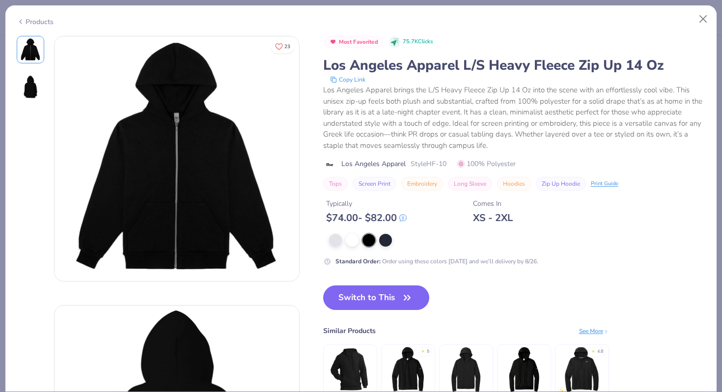
scroll to position [1840, 0]
click at [369, 300] on button "Switch to This" at bounding box center [376, 297] width 107 height 25
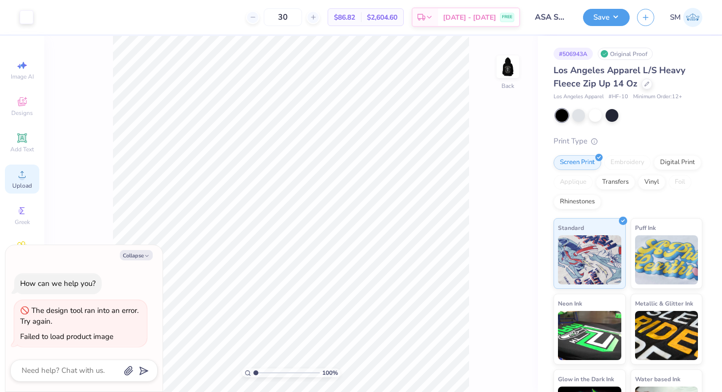
click at [25, 177] on icon at bounding box center [22, 174] width 7 height 7
type textarea "x"
